Goal: Information Seeking & Learning: Check status

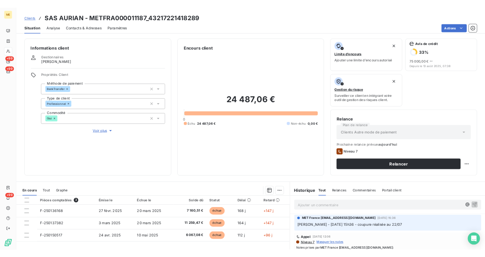
scroll to position [38, 0]
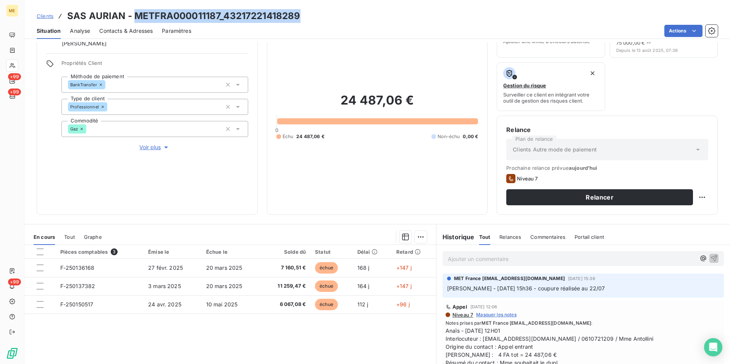
drag, startPoint x: 303, startPoint y: 18, endPoint x: 134, endPoint y: 10, distance: 168.5
click at [134, 10] on div "Clients SAS AURIAN - METFRA000011187_43217221418289" at bounding box center [376, 16] width 705 height 14
copy h3 "METFRA000011187_43217221418289"
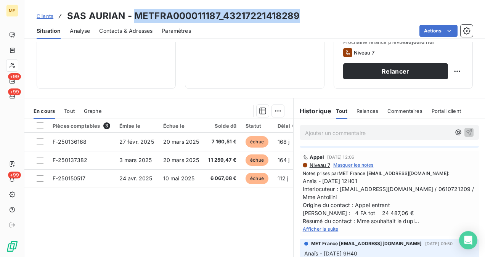
scroll to position [0, 0]
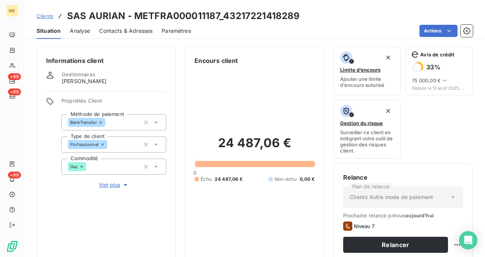
click at [275, 27] on div "Actions" at bounding box center [336, 31] width 273 height 12
click at [302, 14] on div "Clients SAS AURIAN - METFRA000011187_43217221418289" at bounding box center [254, 16] width 461 height 14
click at [304, 11] on div "Clients SAS AURIAN - METFRA000011187_43217221418289" at bounding box center [254, 16] width 461 height 14
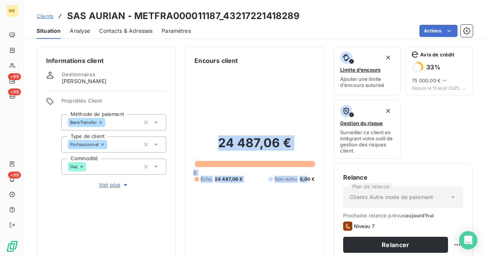
drag, startPoint x: 217, startPoint y: 140, endPoint x: 304, endPoint y: 183, distance: 97.3
click at [304, 183] on div "24 487,06 € 0 Échu 24 487,06 € Non-échu 0,00 €" at bounding box center [255, 159] width 120 height 188
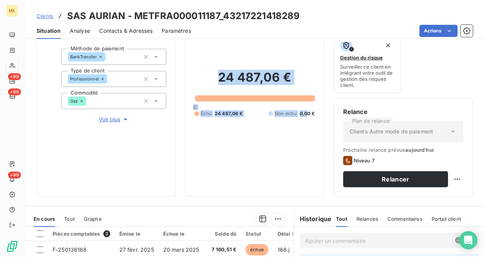
click at [250, 167] on div "24 487,06 € 0 Échu 24 487,06 € Non-échu 0,00 €" at bounding box center [255, 94] width 120 height 188
drag, startPoint x: 217, startPoint y: 78, endPoint x: 321, endPoint y: 113, distance: 109.3
click at [321, 113] on div "Encours client 24 487,06 € 0 Échu 24 487,06 € Non-échu 0,00 €" at bounding box center [254, 89] width 139 height 216
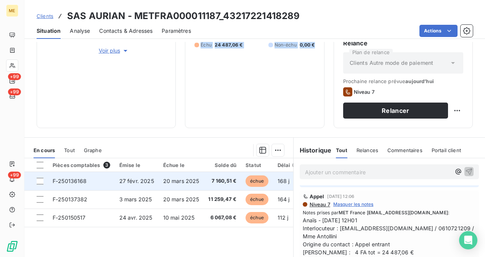
scroll to position [167, 0]
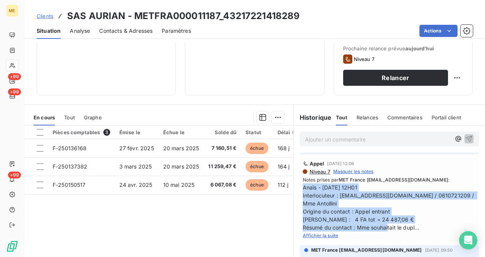
drag, startPoint x: 299, startPoint y: 185, endPoint x: 413, endPoint y: 217, distance: 118.8
click at [413, 217] on div "Appel [DATE] 12:06 Niveau 7 Masquer les notes Notes prises par MET France [EMAI…" at bounding box center [389, 200] width 179 height 85
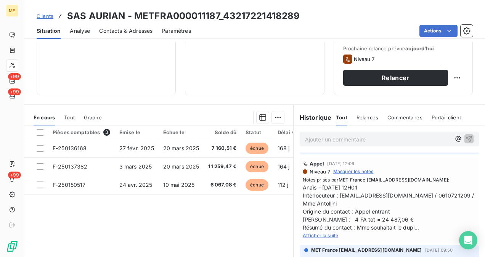
click at [317, 233] on span "Afficher la suite" at bounding box center [321, 236] width 36 height 6
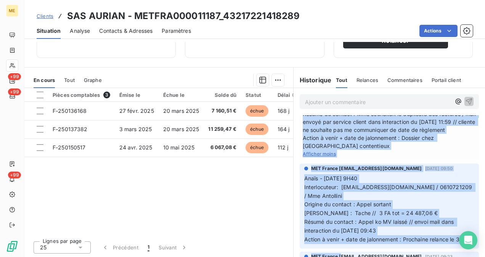
scroll to position [110, 0]
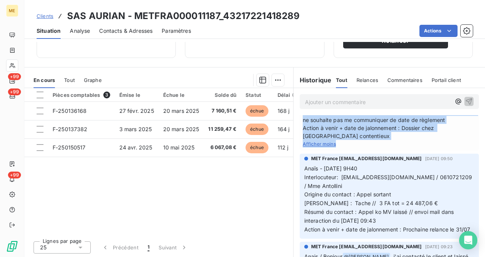
drag, startPoint x: 299, startPoint y: 177, endPoint x: 336, endPoint y: 142, distance: 50.7
click at [336, 142] on div "Notes prises par MET [GEOGRAPHIC_DATA] [EMAIL_ADDRESS][DOMAIN_NAME] : Anaïs - […" at bounding box center [389, 100] width 173 height 95
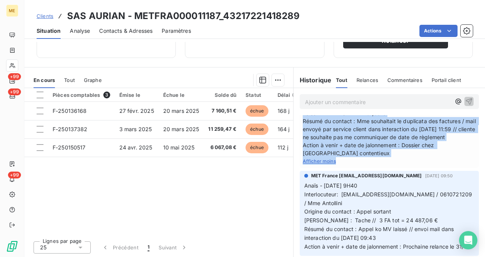
scroll to position [54, 0]
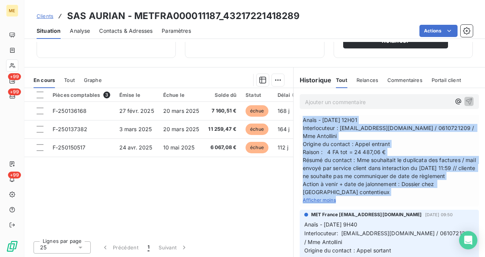
click at [337, 117] on span "Anaïs - [DATE] 12H01 Interlocuteur : [EMAIL_ADDRESS][DOMAIN_NAME] / 0610721209 …" at bounding box center [389, 156] width 173 height 80
drag, startPoint x: 301, startPoint y: 117, endPoint x: 374, endPoint y: 194, distance: 105.8
click at [374, 194] on span "Anaïs - [DATE] 12H01 Interlocuteur : [EMAIL_ADDRESS][DOMAIN_NAME] / 0610721209 …" at bounding box center [389, 156] width 173 height 80
drag, startPoint x: 374, startPoint y: 194, endPoint x: 361, endPoint y: 192, distance: 12.7
click at [361, 192] on span "Anaïs - [DATE] 12H01 Interlocuteur : [EMAIL_ADDRESS][DOMAIN_NAME] / 0610721209 …" at bounding box center [389, 156] width 173 height 80
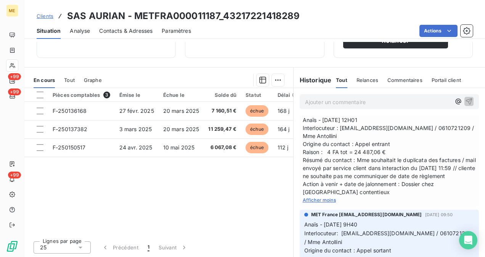
click at [335, 198] on div "Afficher moins" at bounding box center [389, 200] width 173 height 8
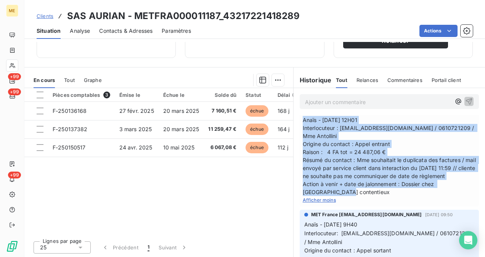
drag, startPoint x: 332, startPoint y: 191, endPoint x: 300, endPoint y: 121, distance: 77.0
click at [303, 121] on span "Anaïs - [DATE] 12H01 Interlocuteur : [EMAIL_ADDRESS][DOMAIN_NAME] / 0610721209 …" at bounding box center [389, 156] width 173 height 80
click at [339, 188] on span "Anaïs - [DATE] 12H01 Interlocuteur : [EMAIL_ADDRESS][DOMAIN_NAME] / 0610721209 …" at bounding box center [389, 156] width 173 height 80
drag, startPoint x: 337, startPoint y: 191, endPoint x: 298, endPoint y: 122, distance: 79.3
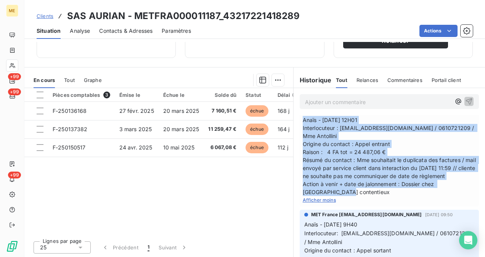
click at [300, 122] on div "Appel [DATE] 12:06 Niveau 7 Masquer les notes Notes prises par MET France [EMAI…" at bounding box center [389, 148] width 179 height 117
drag, startPoint x: 298, startPoint y: 122, endPoint x: 314, endPoint y: 152, distance: 34.1
click at [314, 152] on span "Anaïs - [DATE] 12H01 Interlocuteur : [EMAIL_ADDRESS][DOMAIN_NAME] / 0610721209 …" at bounding box center [389, 156] width 173 height 80
click at [339, 193] on span "Anaïs - [DATE] 12H01 Interlocuteur : [EMAIL_ADDRESS][DOMAIN_NAME] / 0610721209 …" at bounding box center [389, 156] width 173 height 80
drag, startPoint x: 339, startPoint y: 193, endPoint x: 300, endPoint y: 116, distance: 86.2
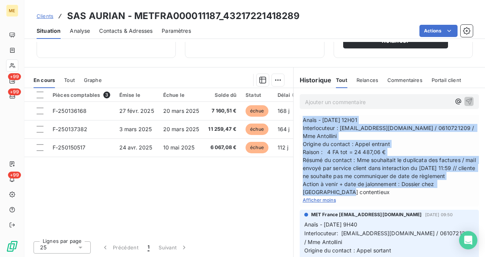
click at [303, 116] on span "Anaïs - [DATE] 12H01 Interlocuteur : [EMAIL_ADDRESS][DOMAIN_NAME] / 0610721209 …" at bounding box center [389, 156] width 173 height 80
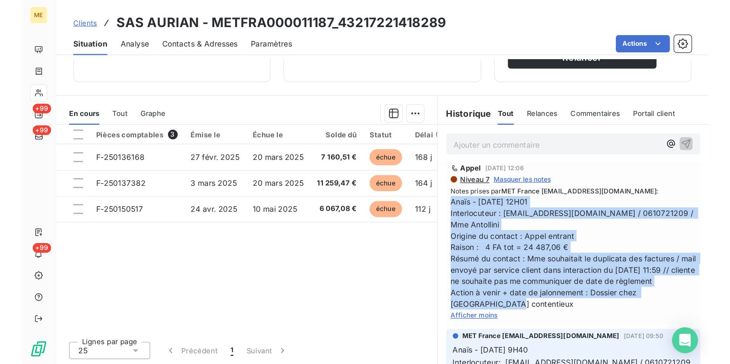
scroll to position [31, 0]
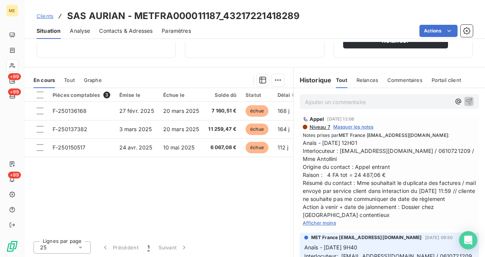
click at [322, 28] on div "Actions" at bounding box center [336, 31] width 273 height 12
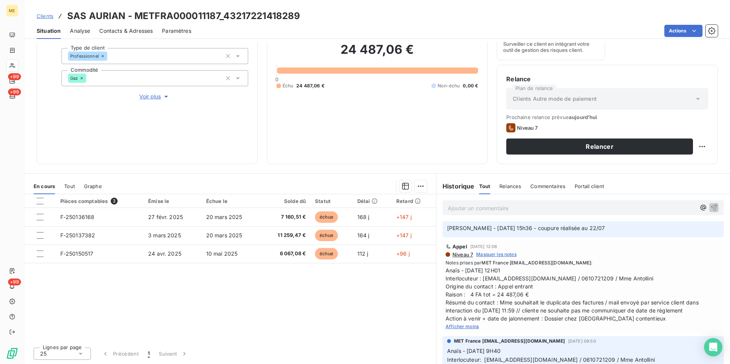
scroll to position [0, 0]
